Goal: Use online tool/utility: Utilize a website feature to perform a specific function

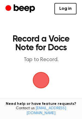
click at [45, 74] on span "button" at bounding box center [40, 80] width 29 height 29
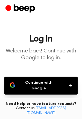
click at [59, 81] on button "Continue with Google" at bounding box center [40, 86] width 73 height 18
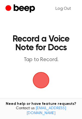
click at [47, 79] on span "button" at bounding box center [41, 80] width 31 height 31
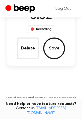
scroll to position [64, 0]
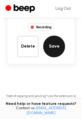
click at [50, 55] on button "Save" at bounding box center [54, 47] width 22 height 22
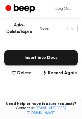
scroll to position [123, 0]
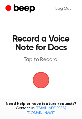
click at [41, 77] on span "button" at bounding box center [40, 80] width 15 height 15
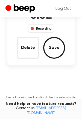
scroll to position [50, 0]
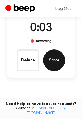
click at [58, 62] on button "Save" at bounding box center [54, 61] width 22 height 22
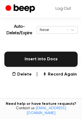
scroll to position [121, 0]
click at [58, 62] on button "Insert into Docs" at bounding box center [40, 59] width 73 height 15
